Goal: Information Seeking & Learning: Learn about a topic

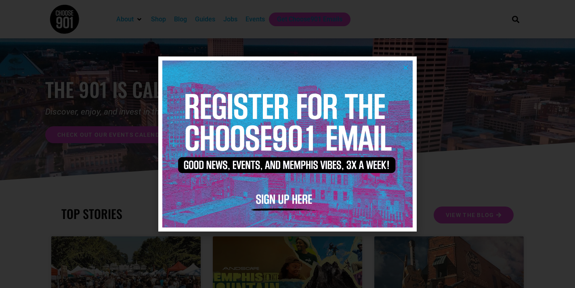
click at [407, 67] on icon "Close" at bounding box center [406, 68] width 6 height 6
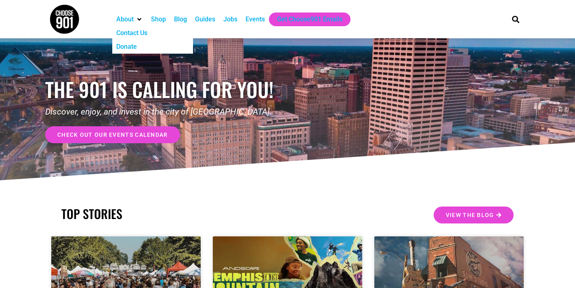
click at [130, 16] on div "About" at bounding box center [124, 20] width 17 height 10
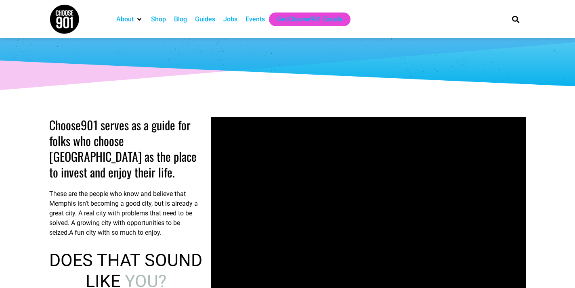
scroll to position [107, 0]
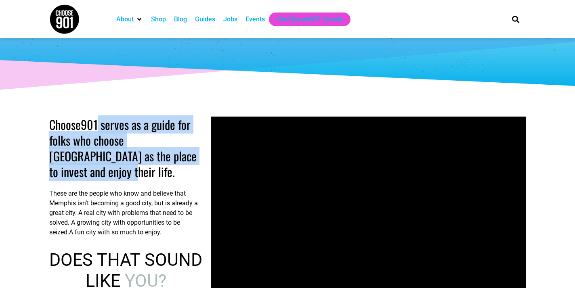
drag, startPoint x: 99, startPoint y: 124, endPoint x: 201, endPoint y: 162, distance: 109.3
click at [201, 162] on h2 "Choose901 serves as a guide for folks who choose Memphis as the place to invest…" at bounding box center [126, 148] width 154 height 63
copy h2 "serves as a guide for folks who choose Memphis as the place to invest and enjoy…"
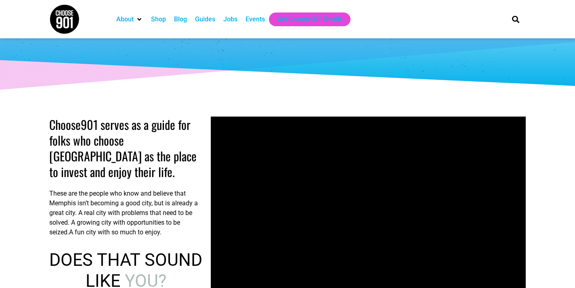
click at [180, 208] on p "These are the people who know and believe that Memphis isn’t becoming a good ci…" at bounding box center [126, 213] width 154 height 48
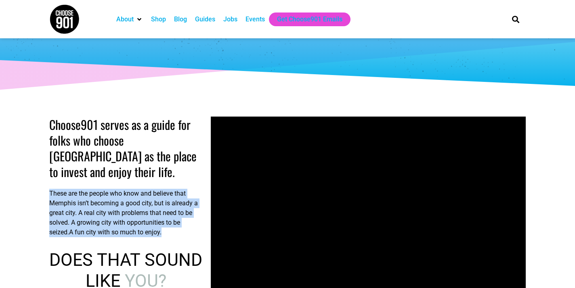
drag, startPoint x: 181, startPoint y: 222, endPoint x: 28, endPoint y: 181, distance: 158.6
click at [28, 181] on section "Choose901 serves as a guide for folks who choose Memphis as the place to invest…" at bounding box center [287, 216] width 575 height 206
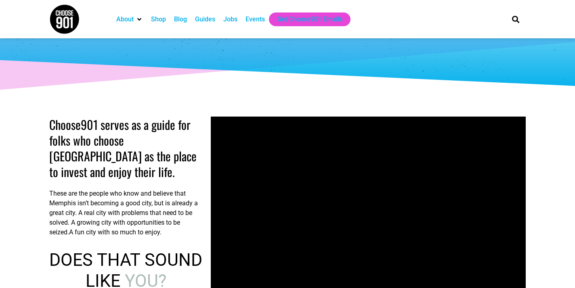
click at [140, 189] on p "These are the people who know and believe that Memphis isn’t becoming a good ci…" at bounding box center [126, 213] width 154 height 48
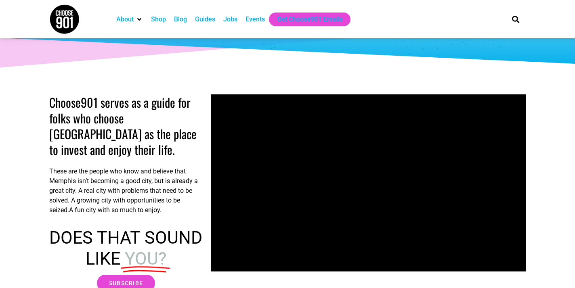
scroll to position [132, 0]
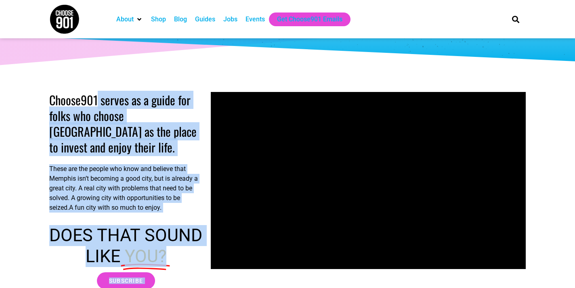
drag, startPoint x: 99, startPoint y: 104, endPoint x: 208, endPoint y: 145, distance: 116.6
click at [208, 145] on div "Choose901 serves as a guide for folks who choose Memphis as the place to invest…" at bounding box center [287, 191] width 485 height 206
click at [163, 139] on h2 "Choose901 serves as a guide for folks who choose Memphis as the place to invest…" at bounding box center [126, 123] width 154 height 63
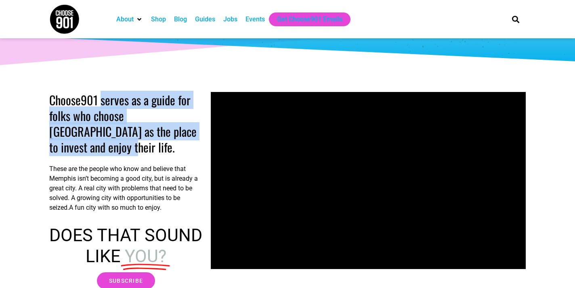
drag, startPoint x: 203, startPoint y: 133, endPoint x: 101, endPoint y: 100, distance: 107.6
click at [101, 100] on div "Choose901 serves as a guide for folks who choose Memphis as the place to invest…" at bounding box center [126, 191] width 162 height 206
copy h2 "serves as a guide for folks who choose Memphis as the place to invest and enjoy…"
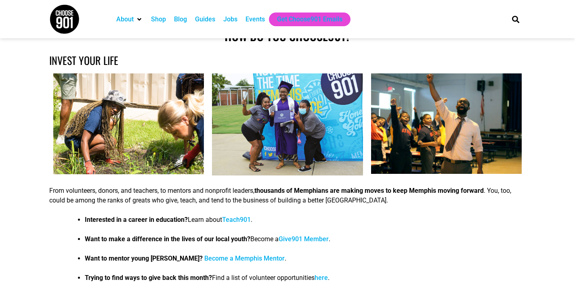
scroll to position [737, 0]
